Goal: Transaction & Acquisition: Book appointment/travel/reservation

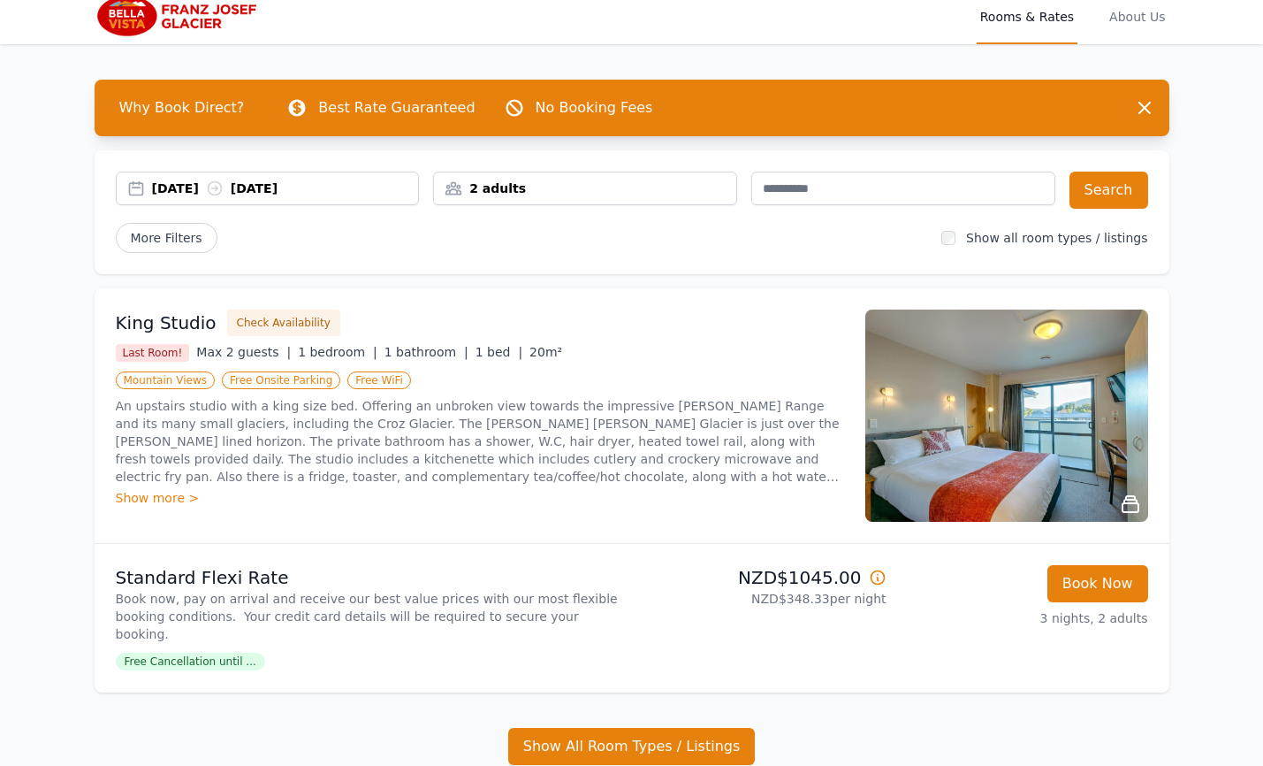
scroll to position [11, 0]
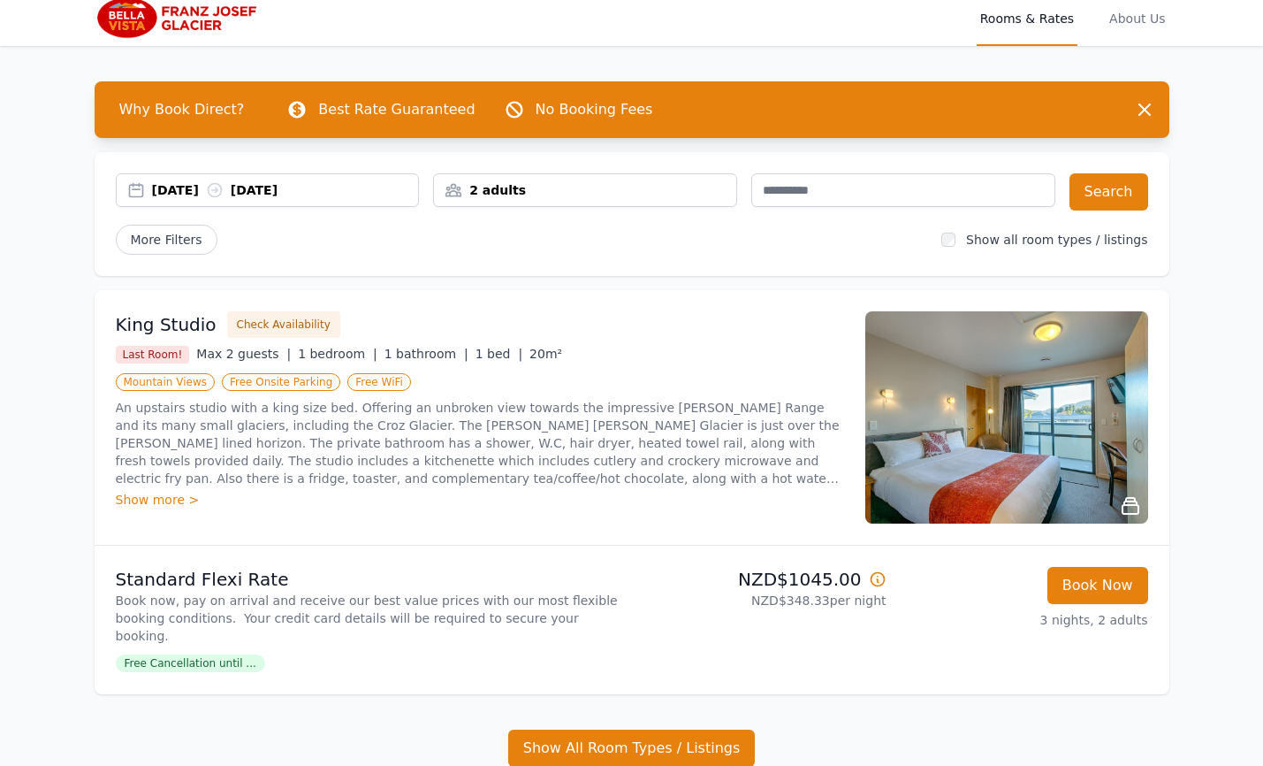
click at [232, 197] on div "[DATE] [DATE]" at bounding box center [285, 190] width 267 height 18
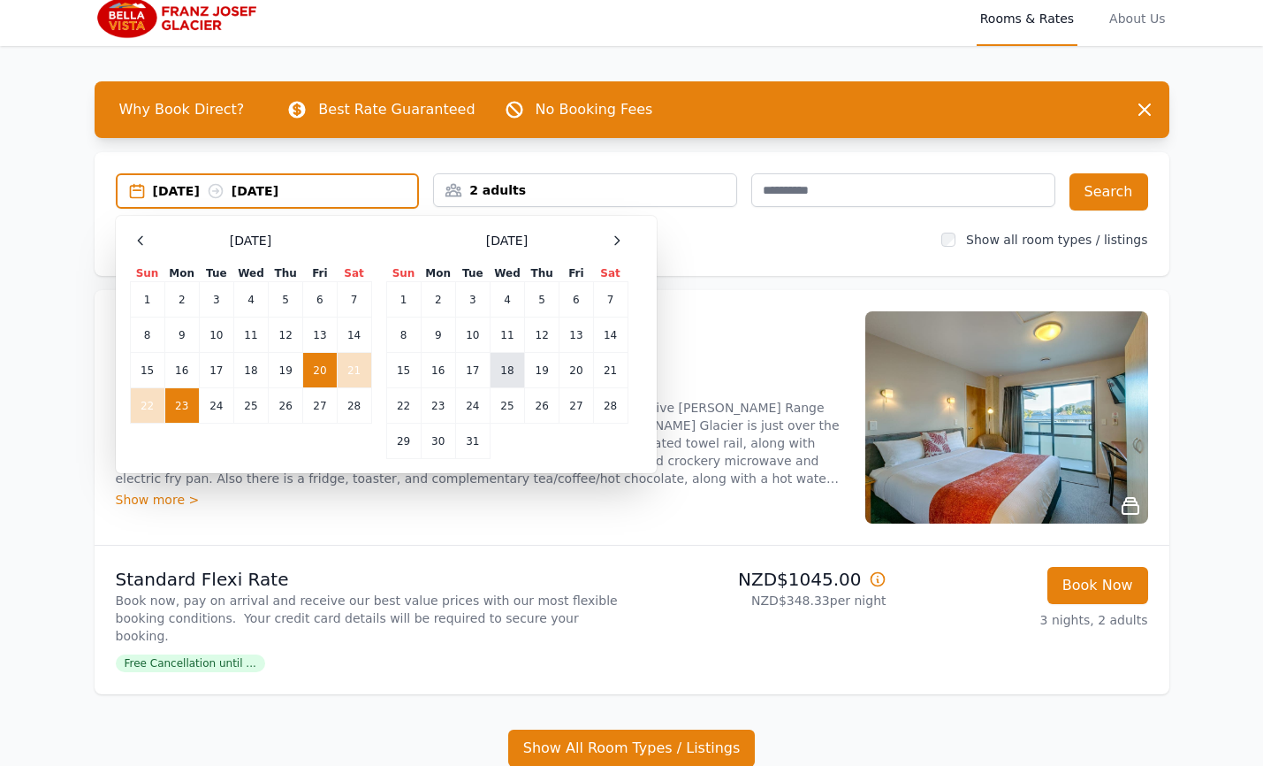
click at [507, 370] on td "18" at bounding box center [507, 370] width 34 height 35
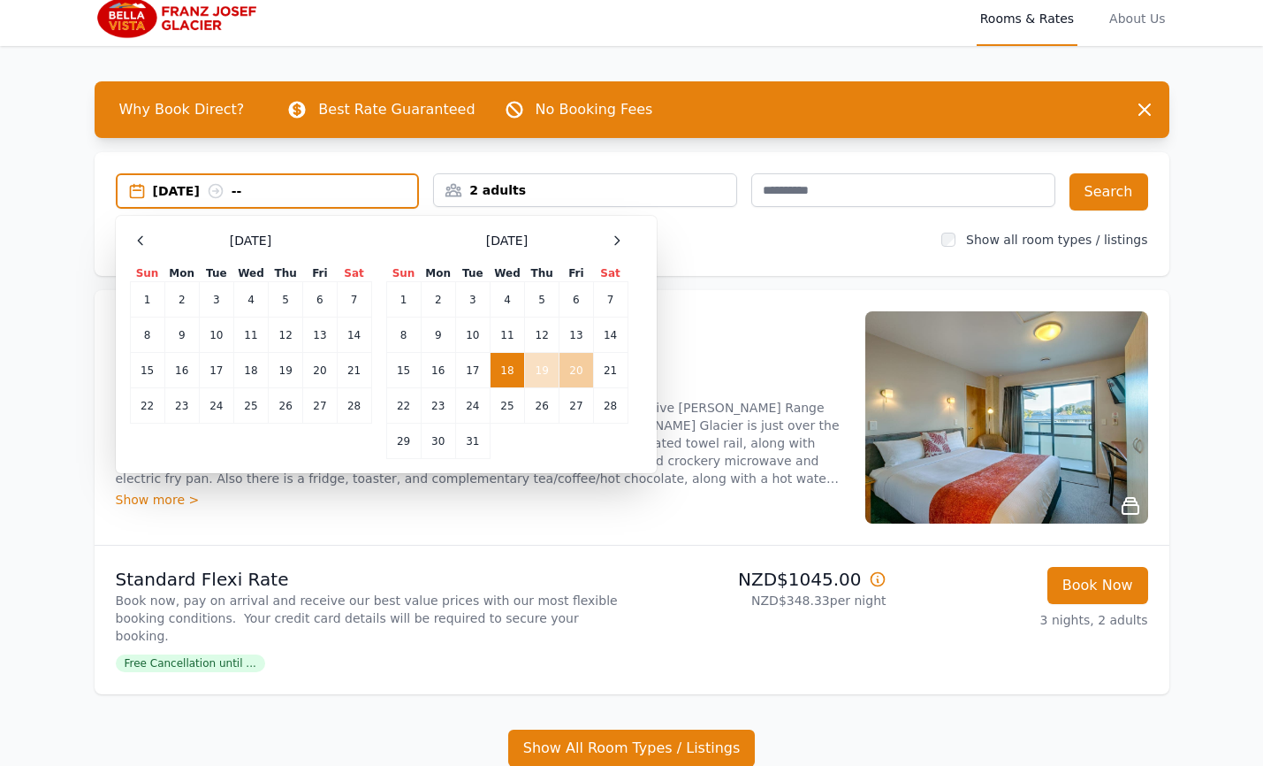
click at [581, 371] on td "20" at bounding box center [577, 370] width 34 height 35
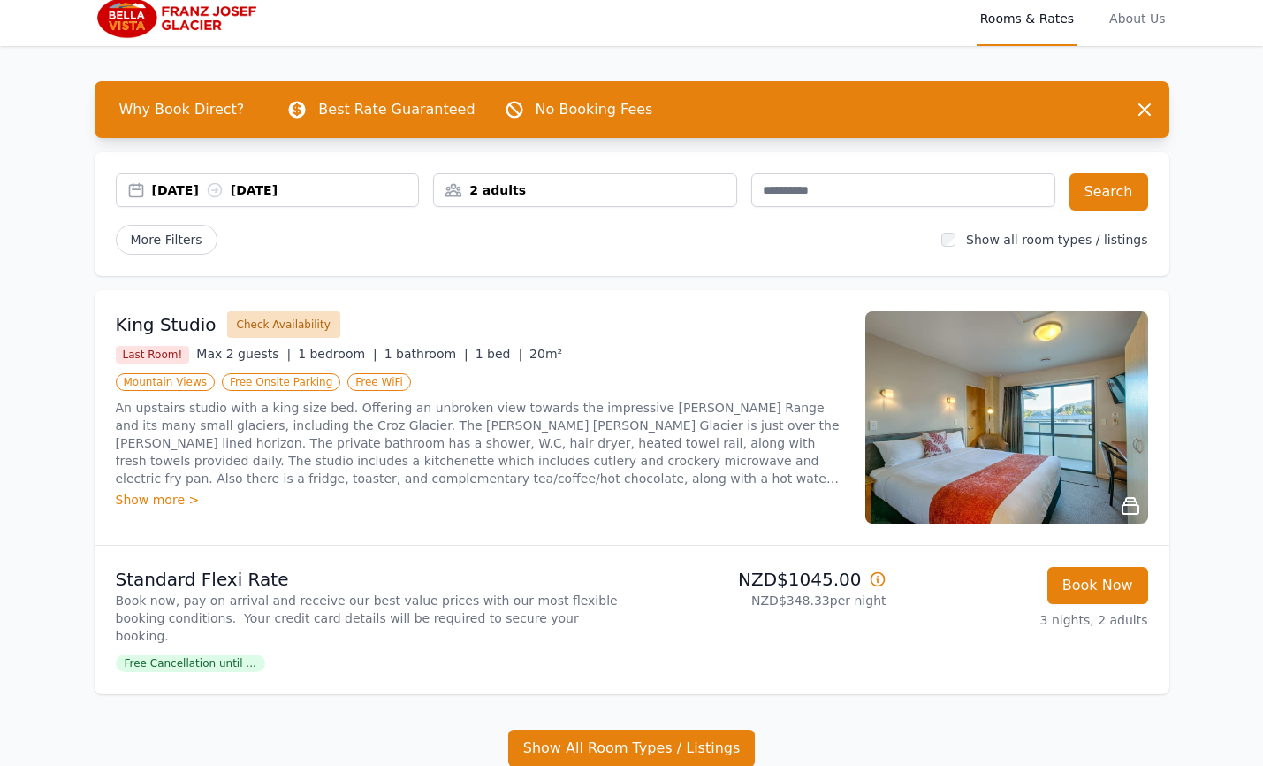
click at [259, 328] on button "Check Availability" at bounding box center [283, 324] width 113 height 27
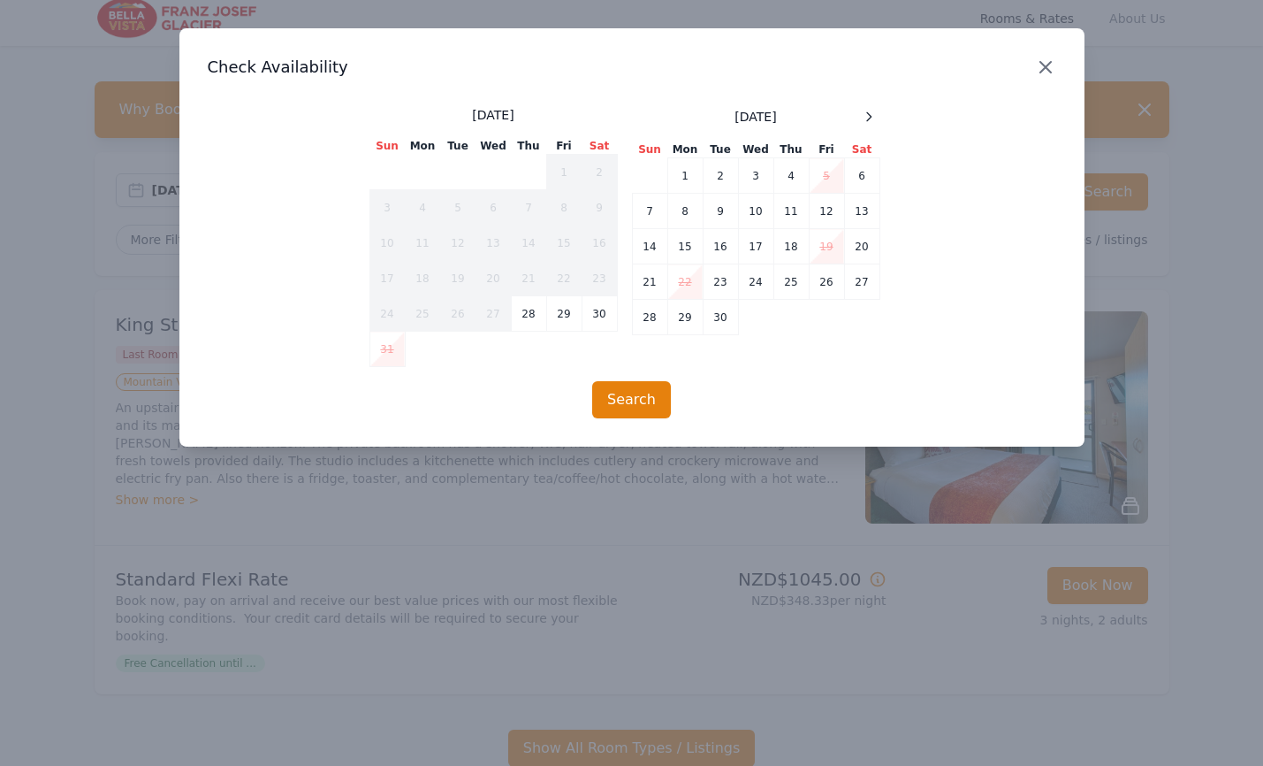
click at [1045, 68] on icon "button" at bounding box center [1045, 67] width 11 height 11
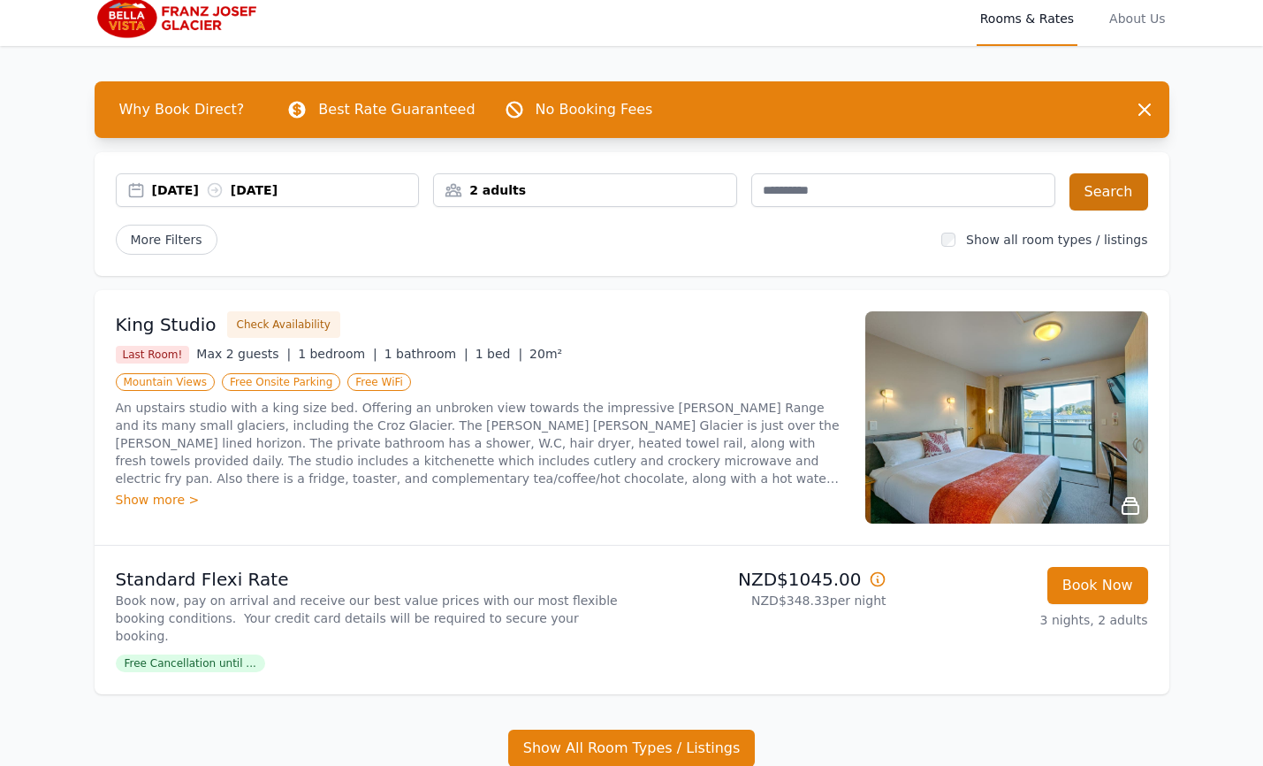
click at [1102, 190] on button "Search" at bounding box center [1109, 191] width 79 height 37
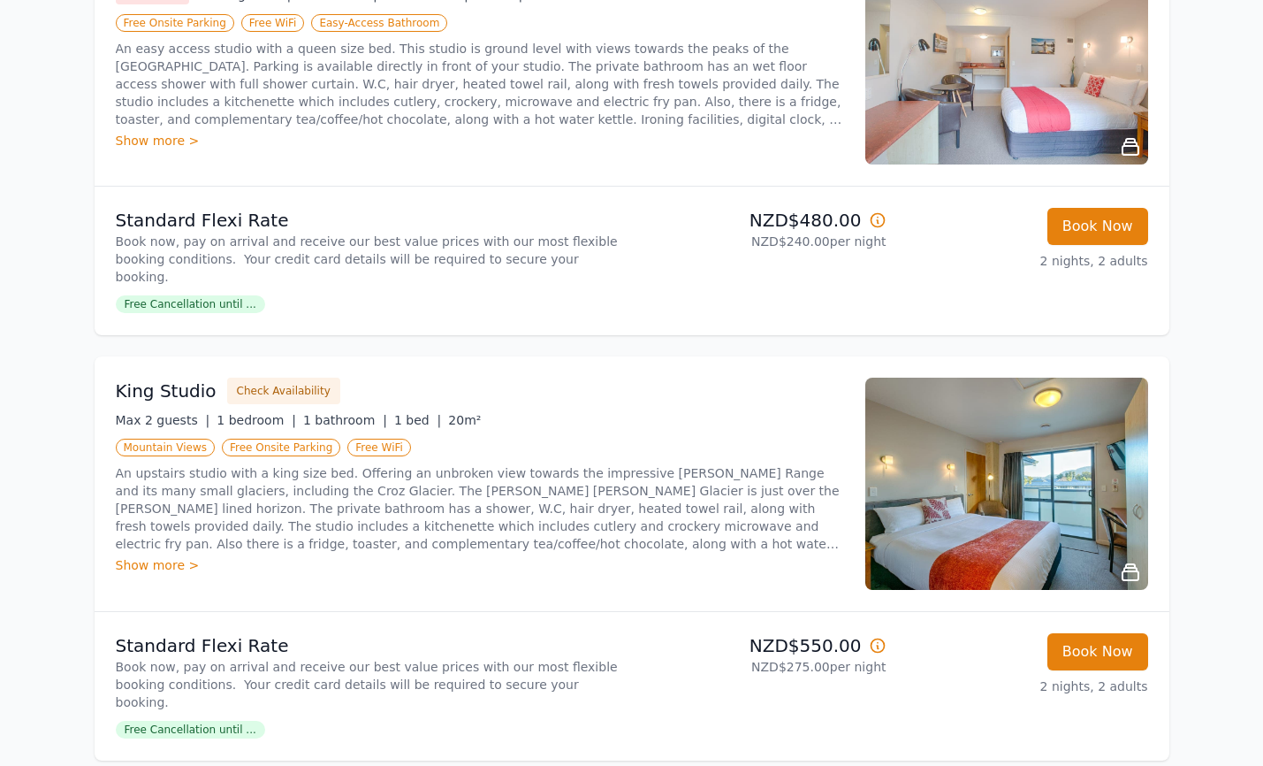
scroll to position [813, 0]
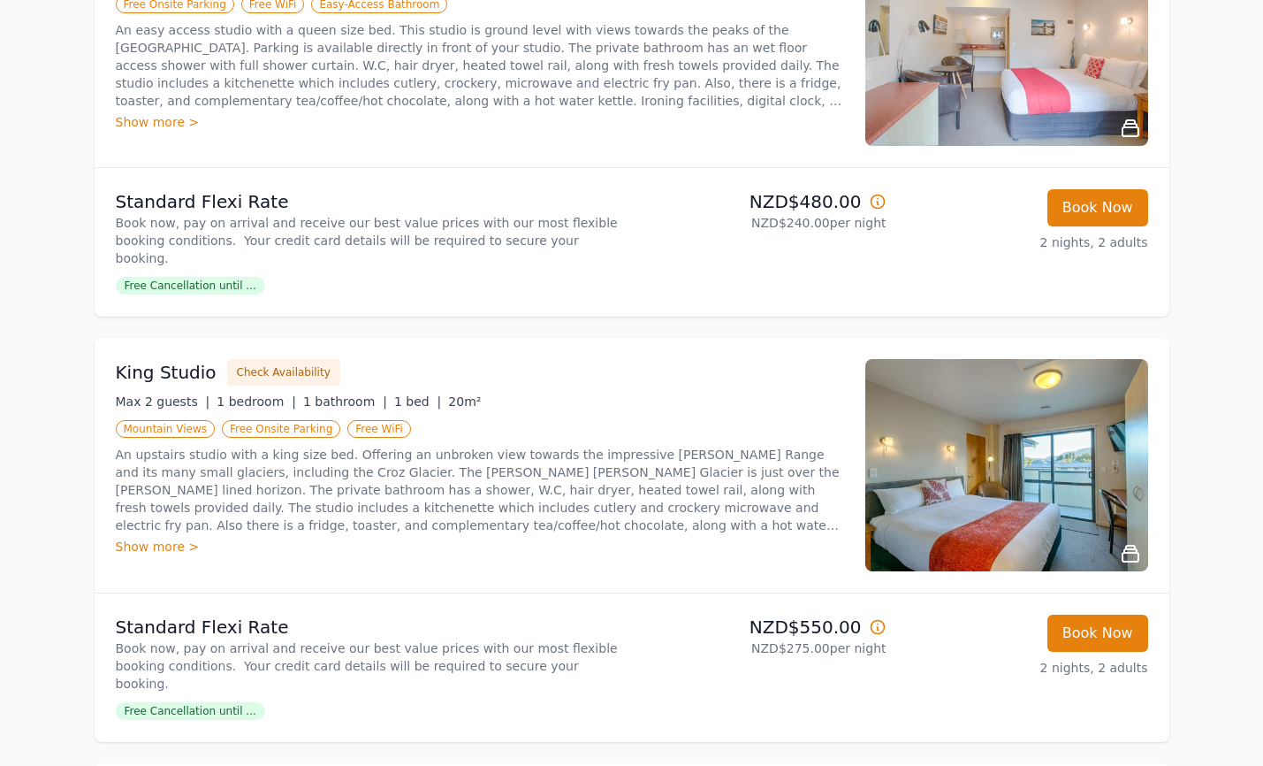
click at [897, 453] on img at bounding box center [1006, 465] width 283 height 212
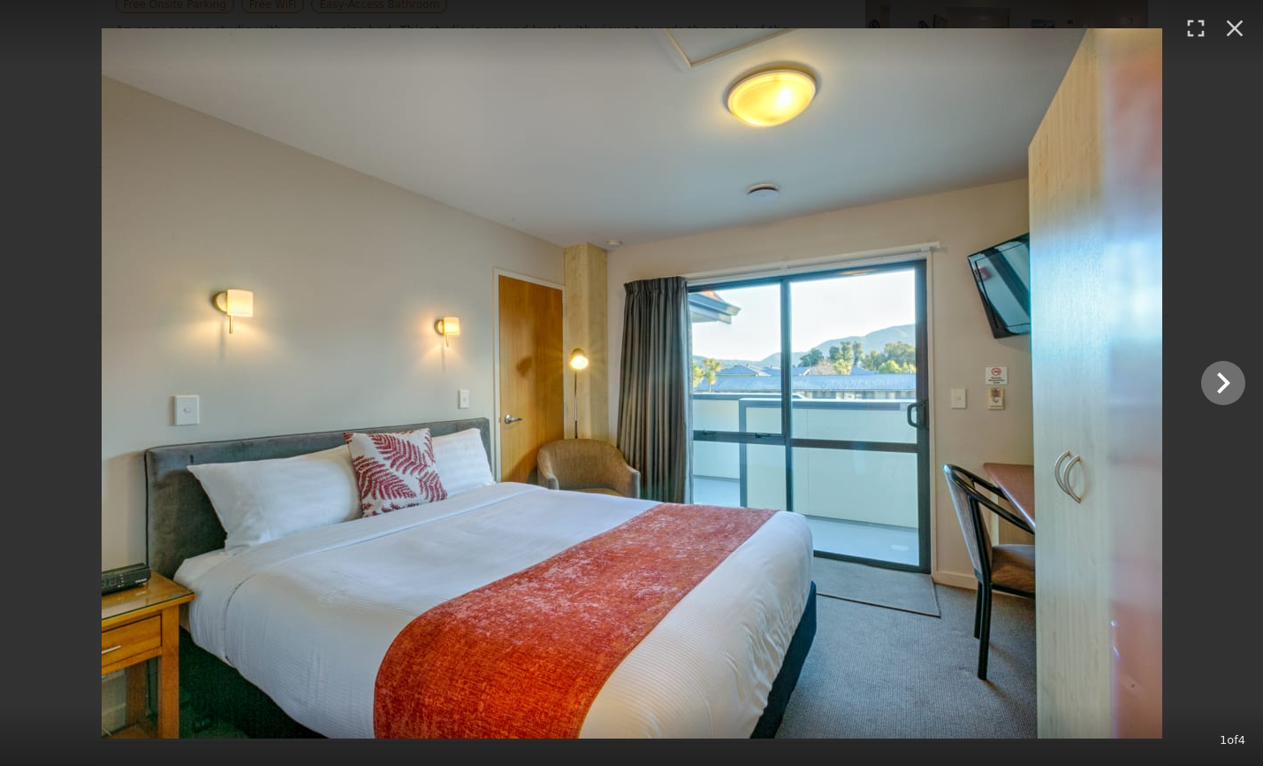
click at [1225, 382] on icon "Show slide 2 of 4" at bounding box center [1223, 382] width 13 height 21
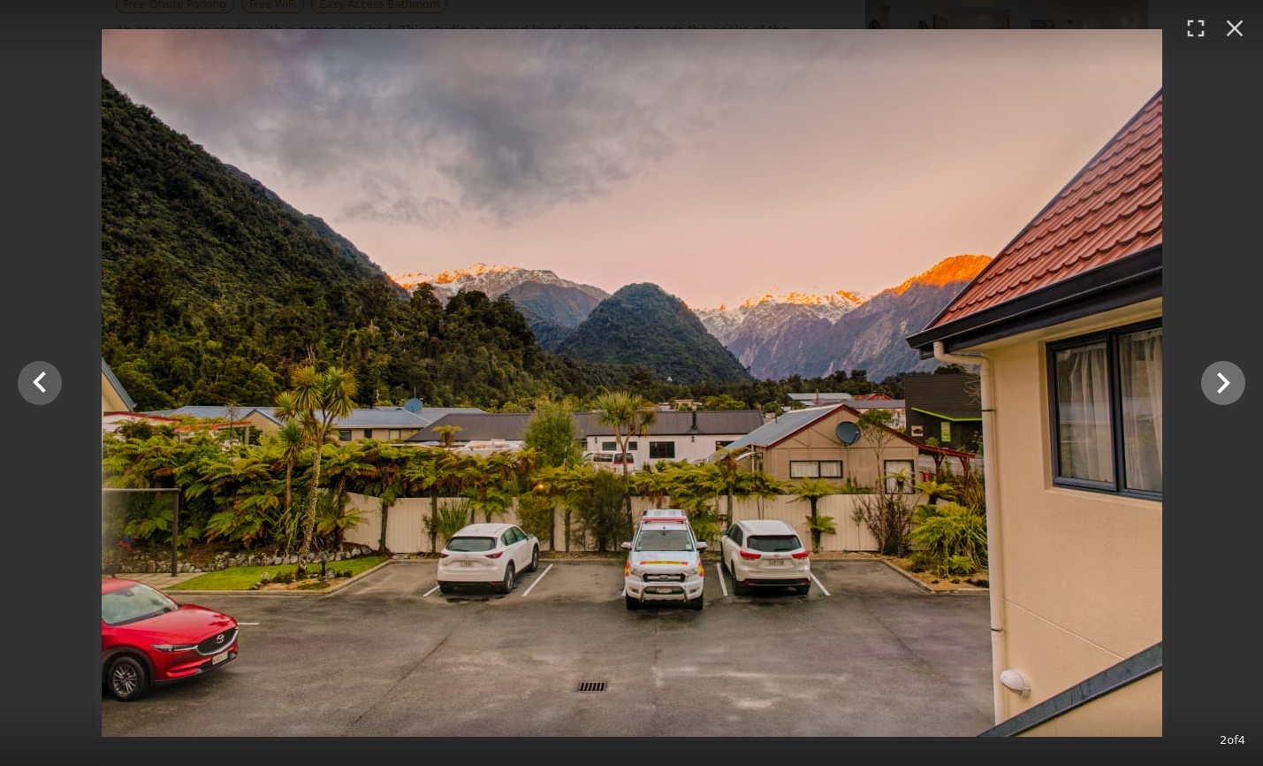
click at [1225, 382] on icon "Show slide 3 of 4" at bounding box center [1223, 382] width 13 height 21
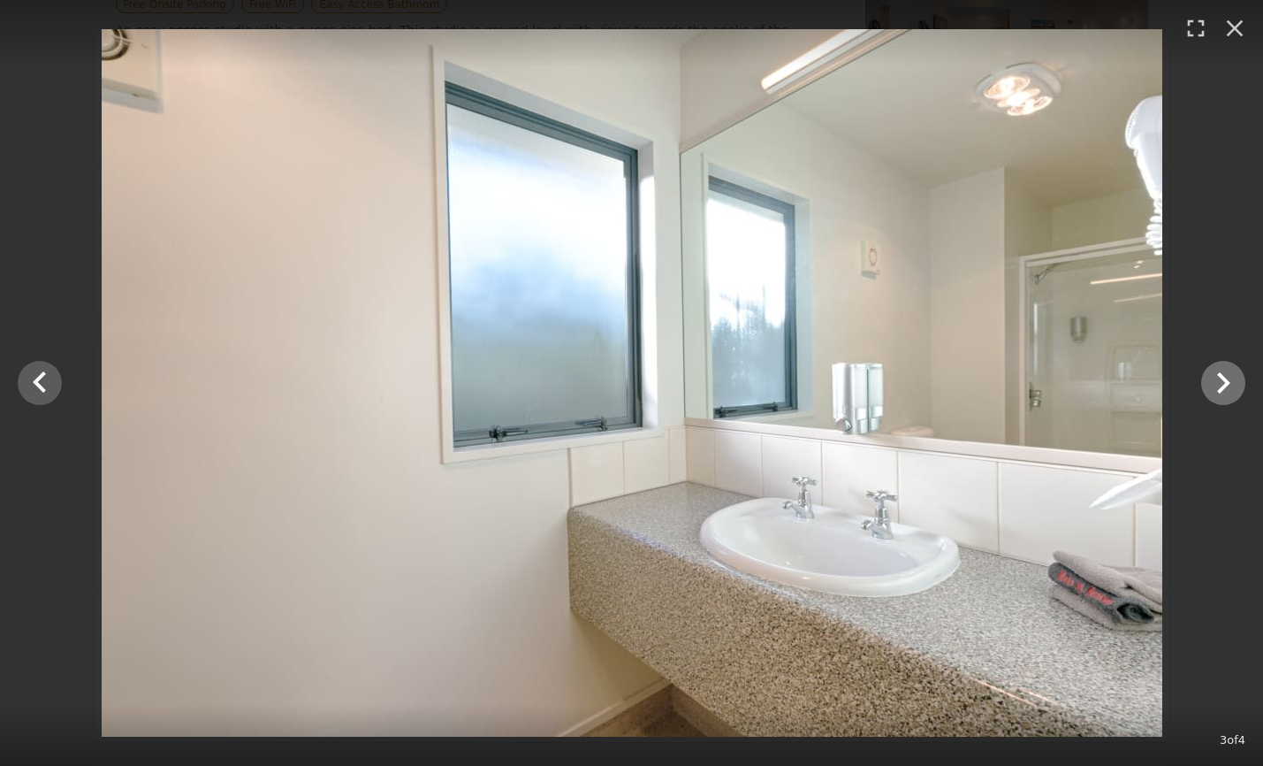
click at [1225, 382] on icon "Show slide 4 of 4" at bounding box center [1223, 382] width 13 height 21
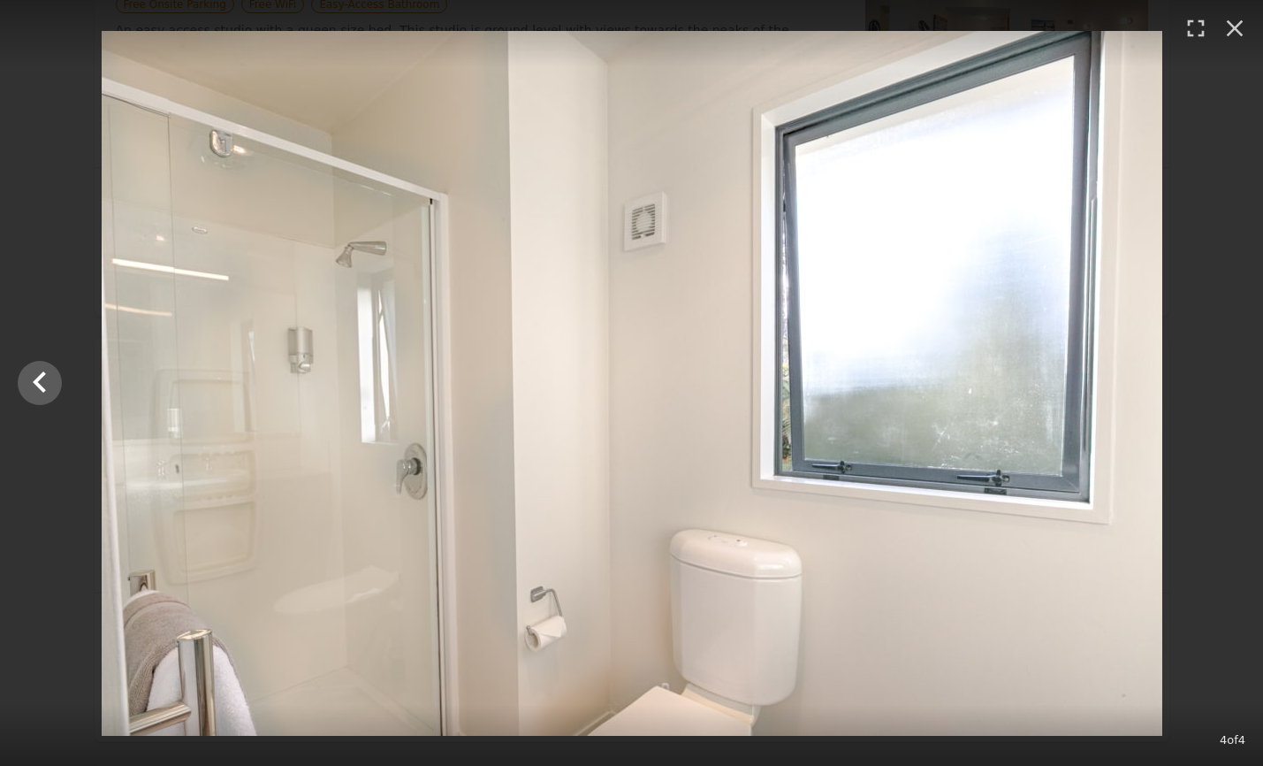
click at [1225, 382] on div at bounding box center [631, 383] width 1263 height 705
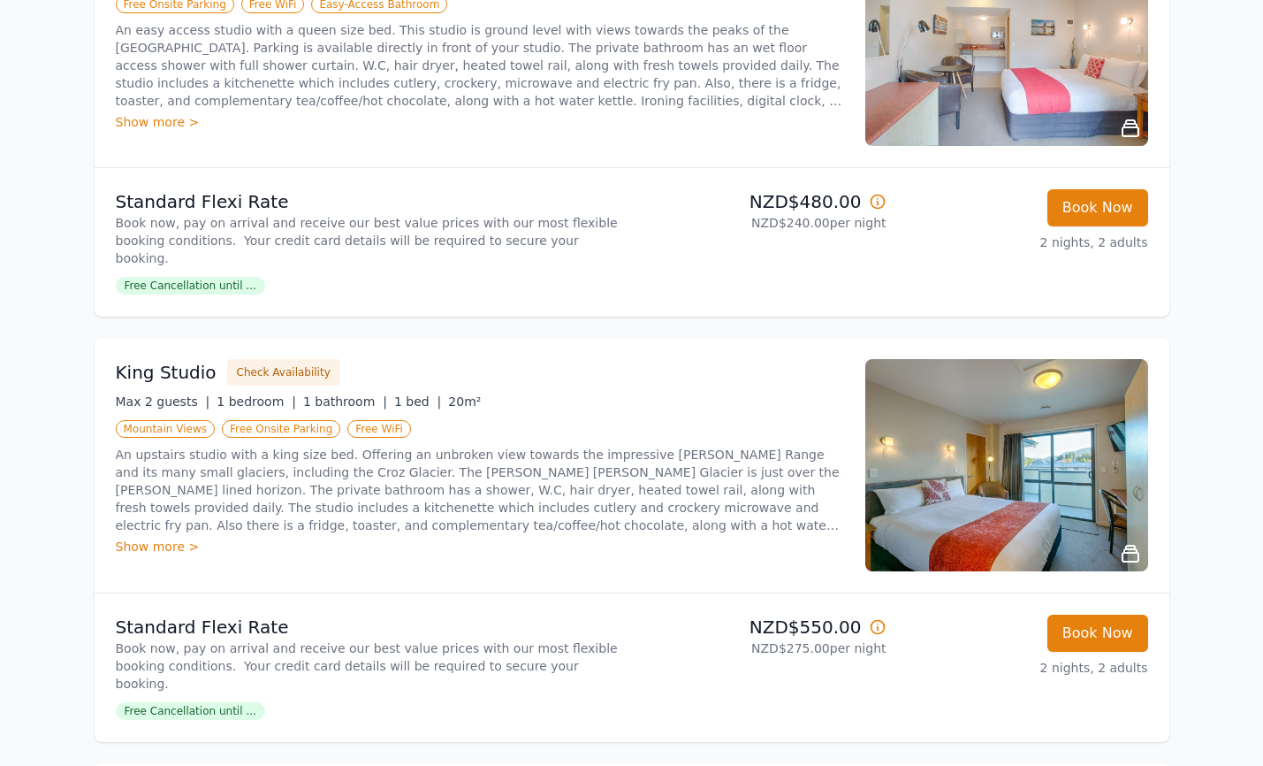
click at [1082, 437] on img at bounding box center [1006, 465] width 283 height 212
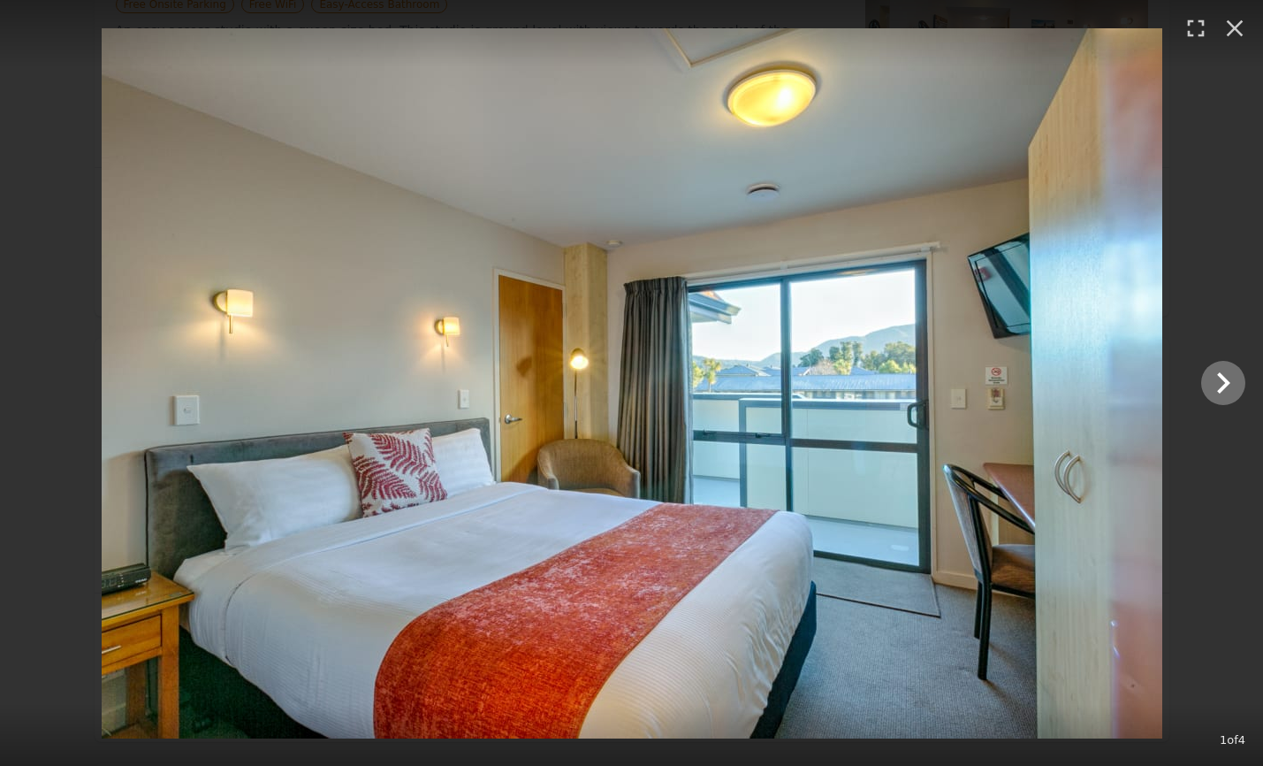
click at [1225, 377] on icon "Show slide 2 of 4" at bounding box center [1223, 383] width 42 height 42
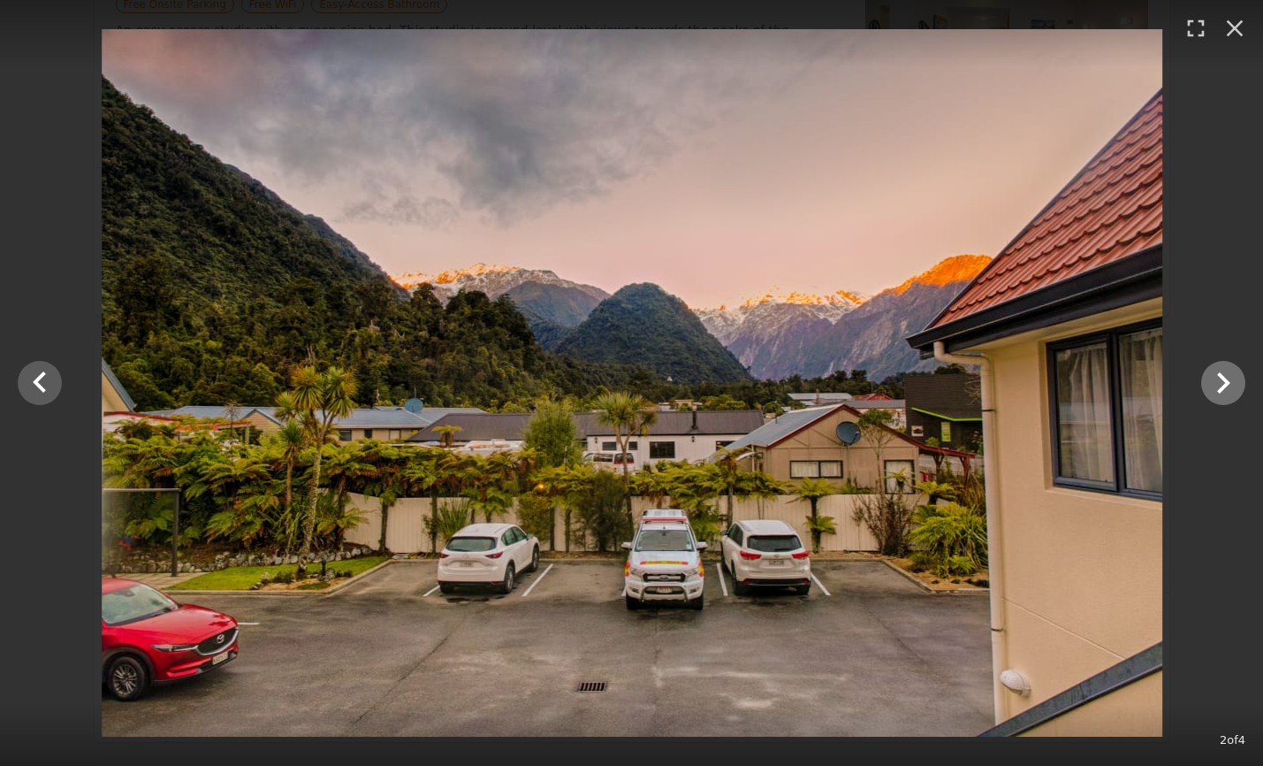
click at [1225, 377] on icon "Show slide 3 of 4" at bounding box center [1223, 383] width 42 height 42
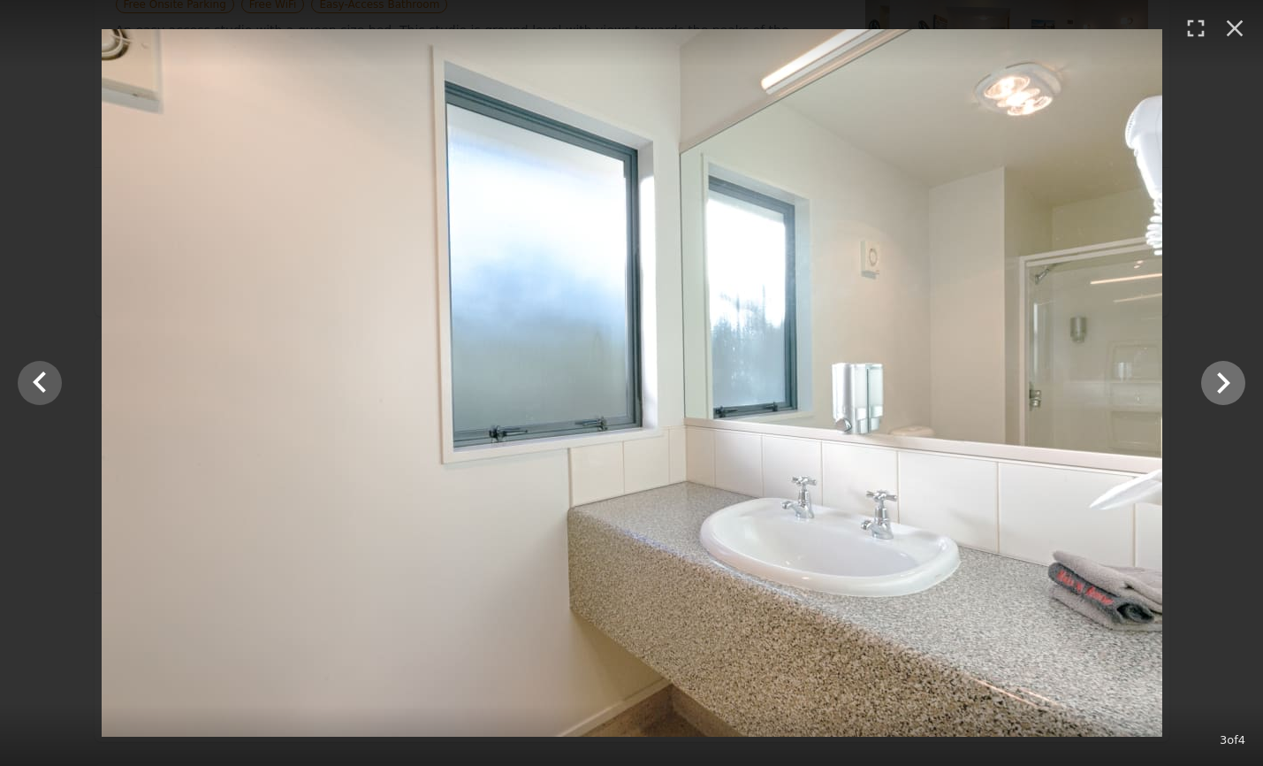
click at [1225, 377] on icon "Show slide 4 of 4" at bounding box center [1223, 383] width 42 height 42
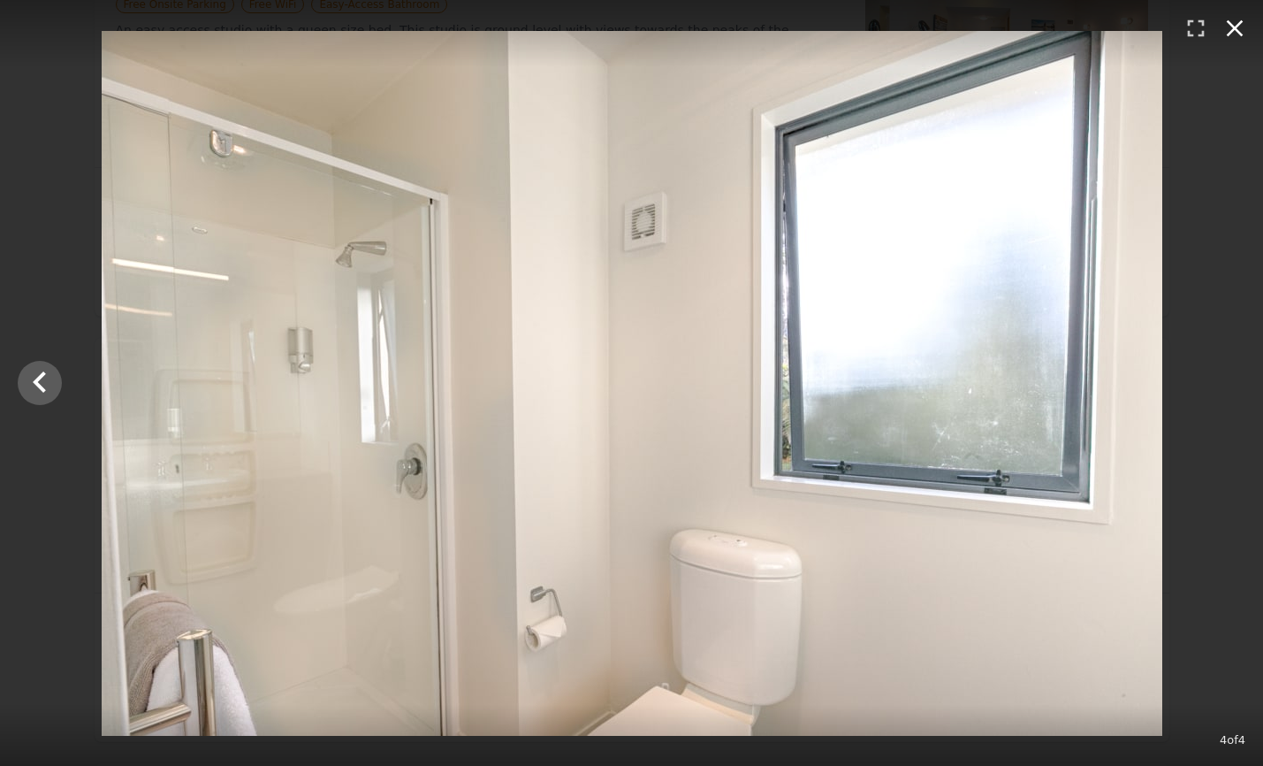
click at [1234, 27] on icon "button" at bounding box center [1235, 28] width 17 height 17
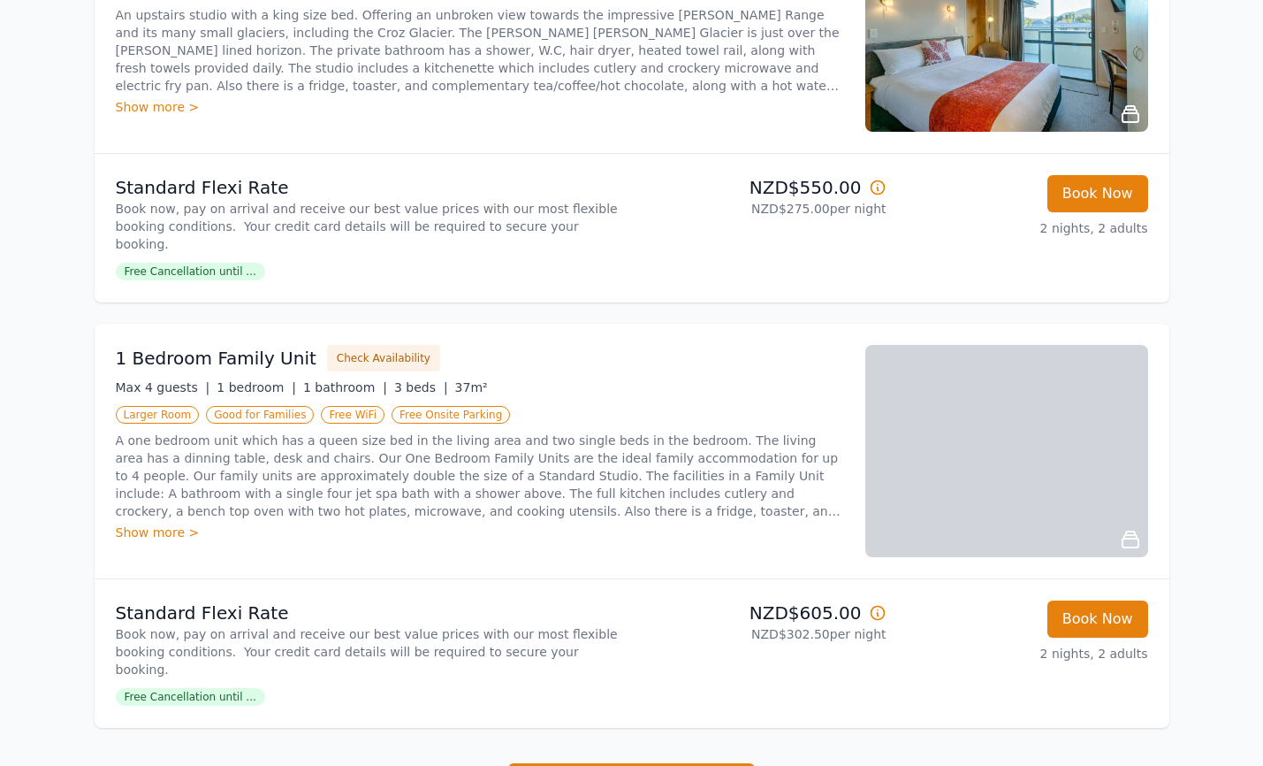
scroll to position [1272, 0]
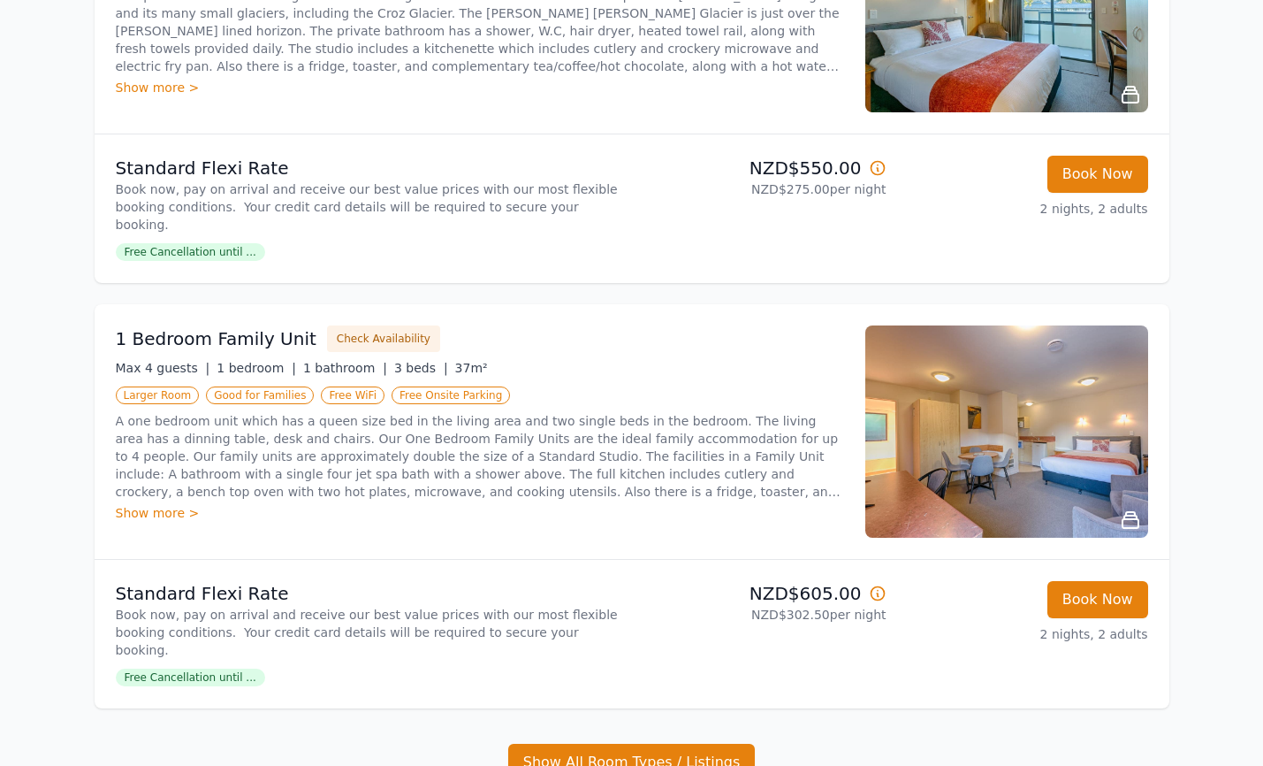
click at [996, 446] on img at bounding box center [1006, 431] width 283 height 212
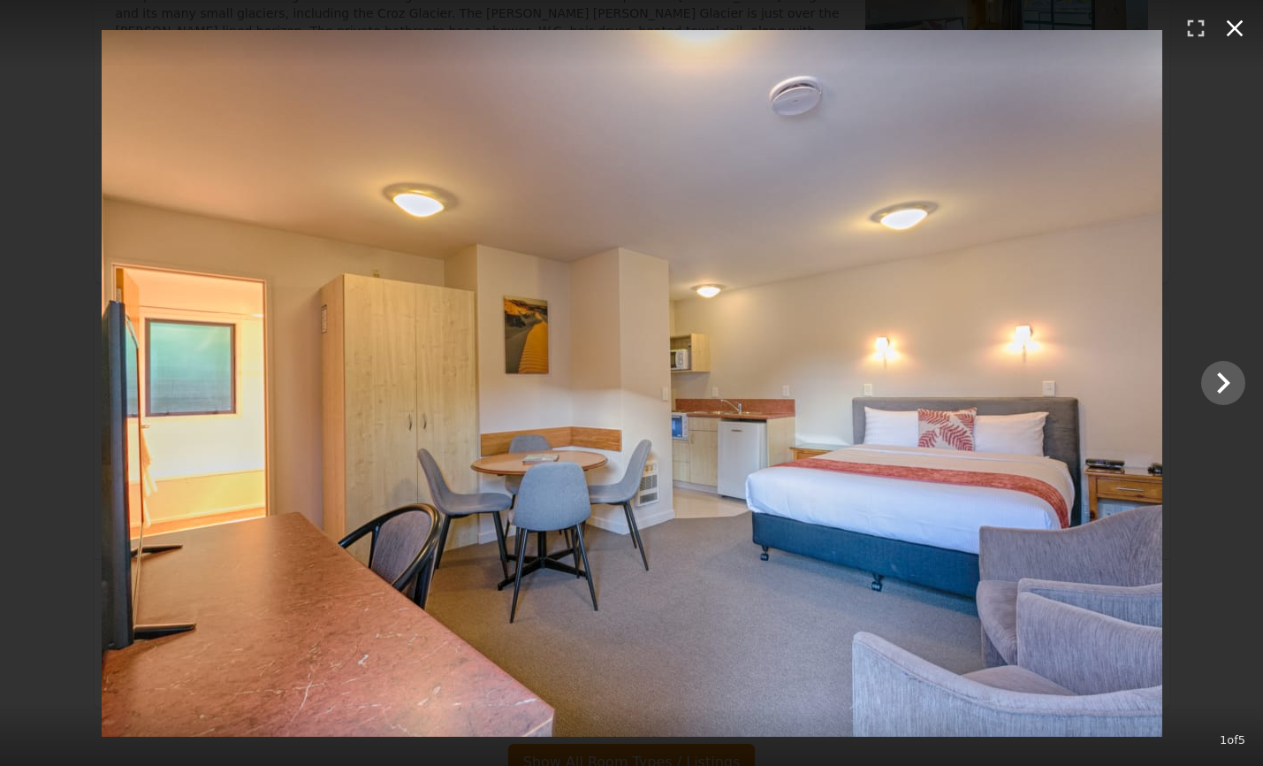
click at [1240, 26] on icon "button" at bounding box center [1235, 28] width 28 height 28
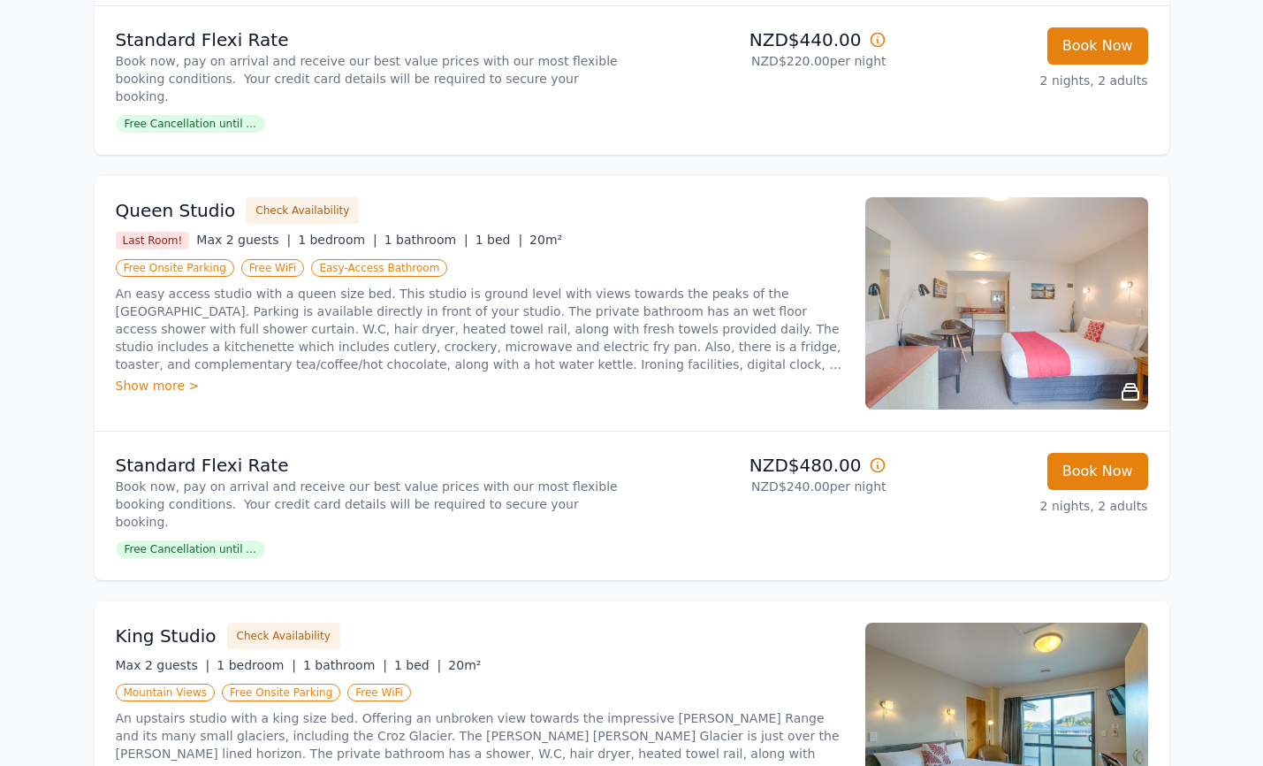
scroll to position [543, 0]
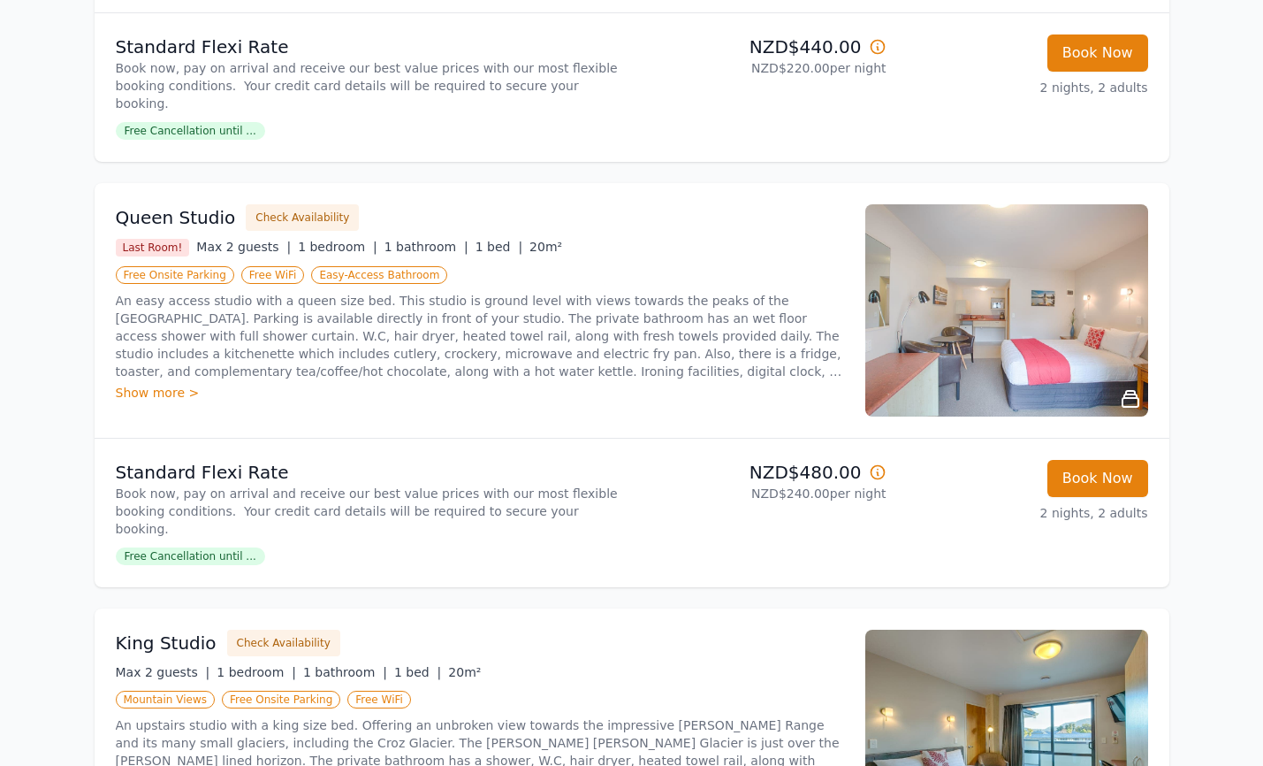
click at [989, 342] on img at bounding box center [1006, 310] width 283 height 212
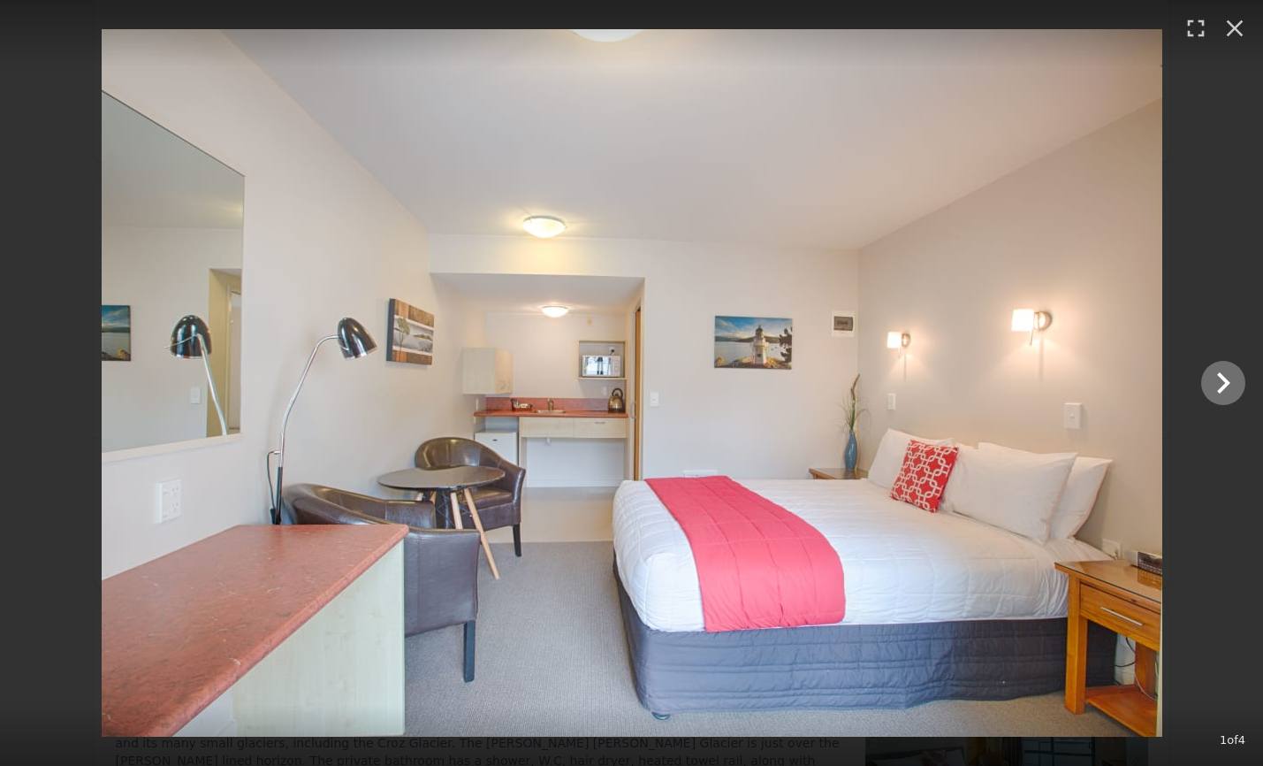
click at [1223, 381] on icon "Show slide 2 of 4" at bounding box center [1223, 383] width 42 height 42
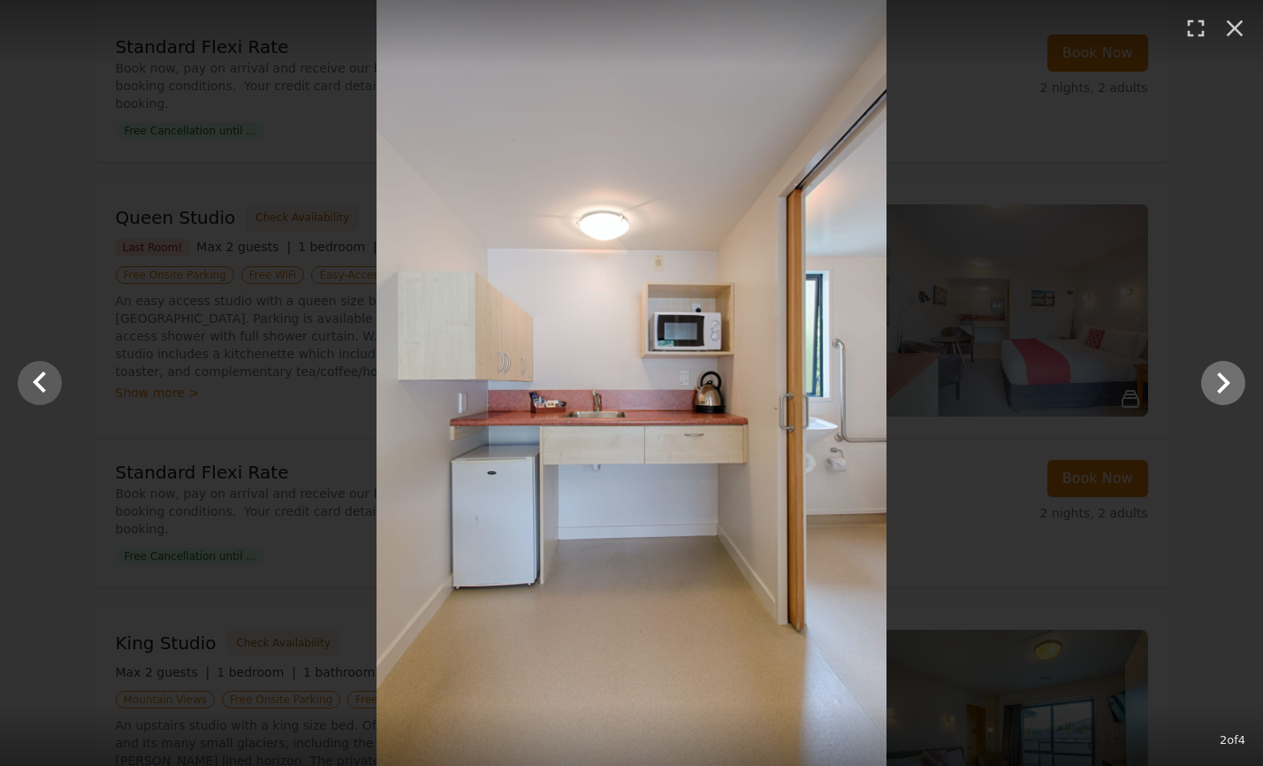
click at [1223, 381] on icon "Show slide 3 of 4" at bounding box center [1223, 383] width 42 height 42
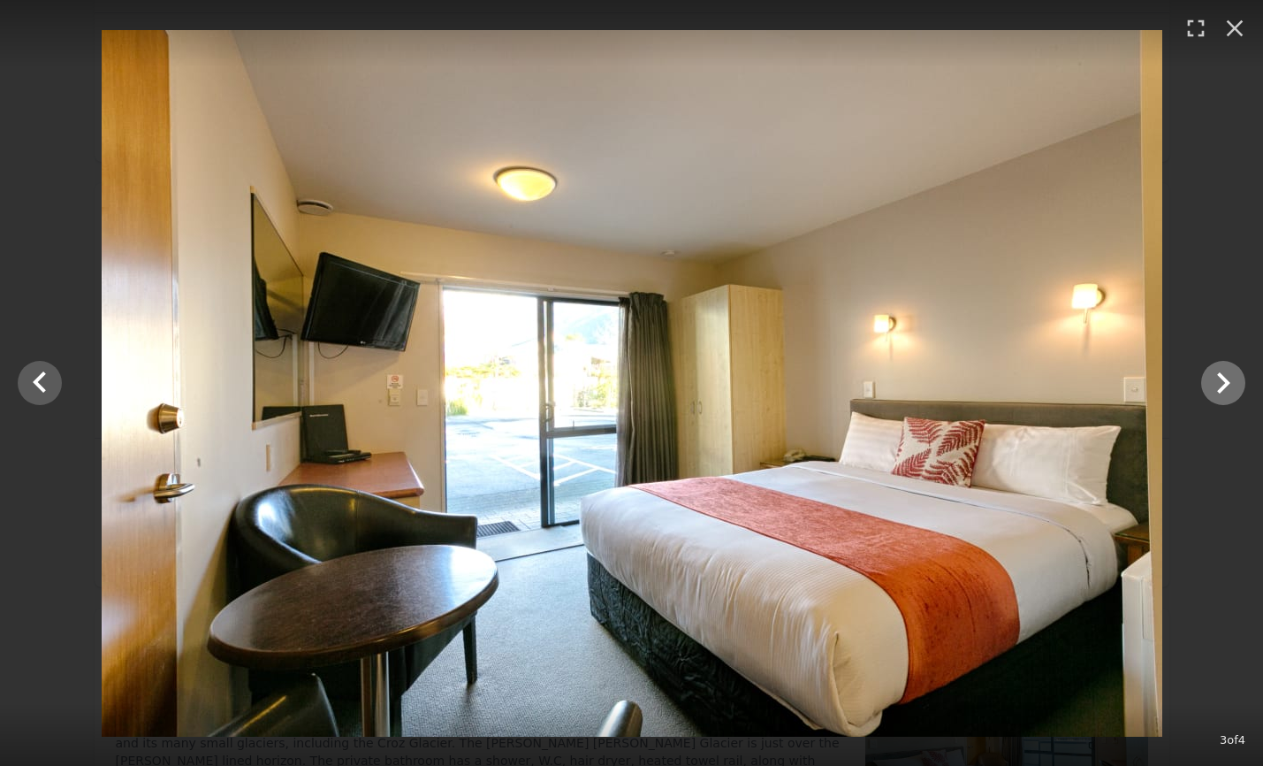
click at [1223, 381] on icon "Show slide 4 of 4" at bounding box center [1223, 383] width 42 height 42
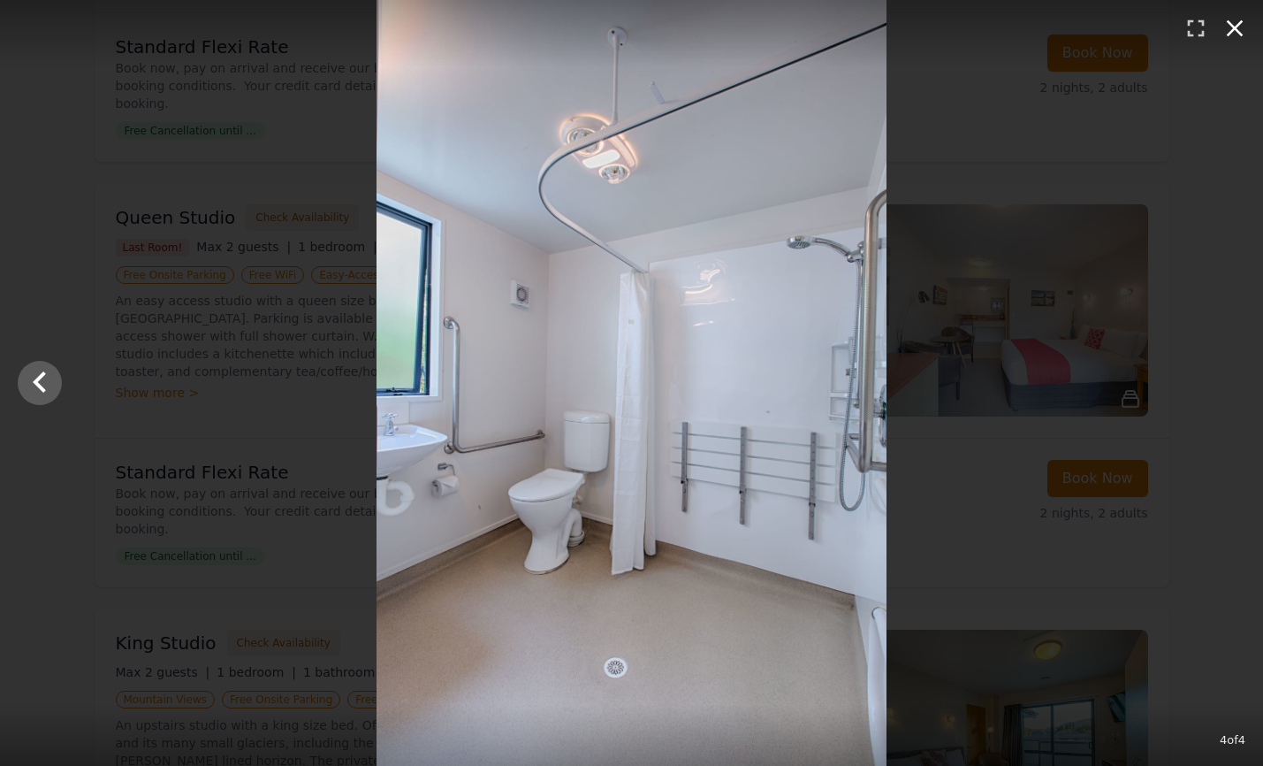
click at [1236, 28] on icon "button" at bounding box center [1235, 28] width 17 height 17
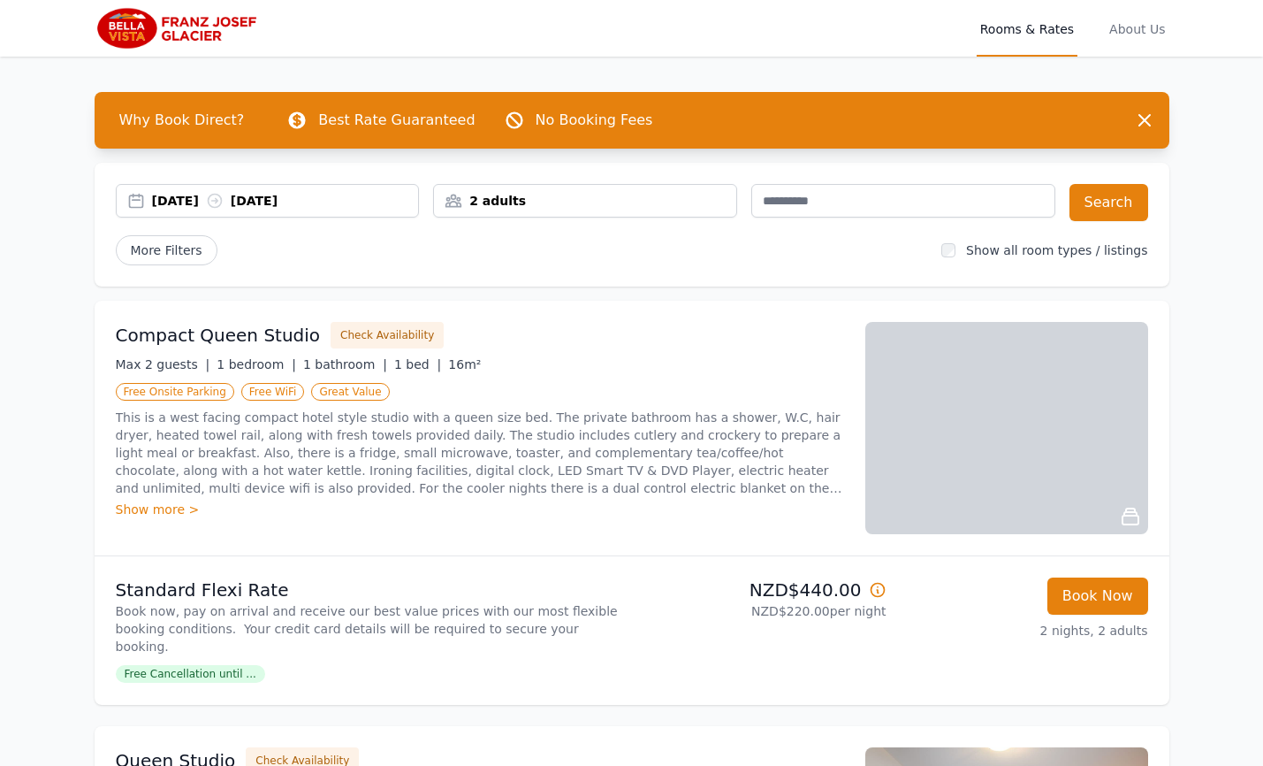
scroll to position [0, 0]
